Goal: Book appointment/travel/reservation

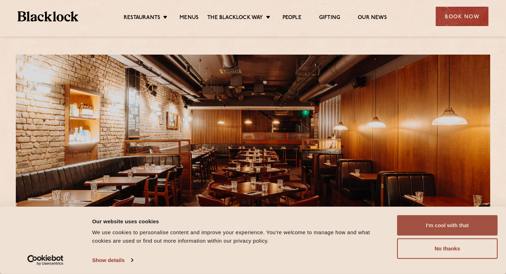
click at [433, 225] on button "I'm cool with that" at bounding box center [447, 225] width 101 height 20
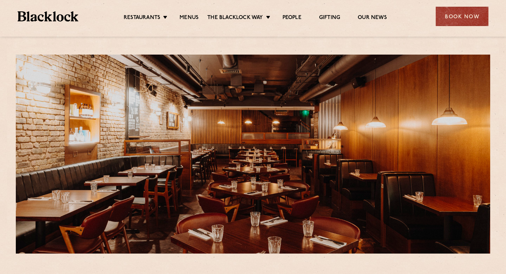
click at [455, 27] on div "Restaurants [GEOGRAPHIC_DATA] [GEOGRAPHIC_DATA] [GEOGRAPHIC_DATA] [GEOGRAPHIC_D…" at bounding box center [253, 15] width 492 height 31
click at [451, 15] on div "Book Now" at bounding box center [462, 16] width 53 height 19
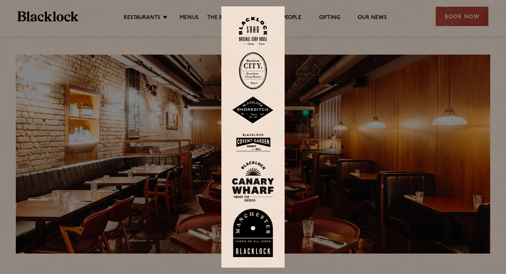
click at [317, 45] on div at bounding box center [253, 137] width 506 height 274
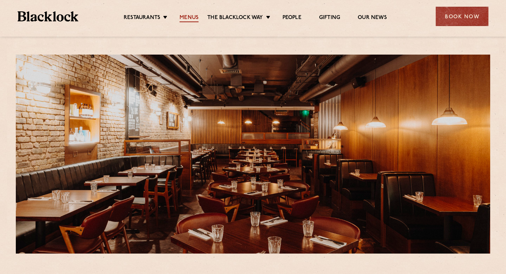
click at [185, 18] on link "Menus" at bounding box center [189, 18] width 19 height 8
